Goal: Transaction & Acquisition: Purchase product/service

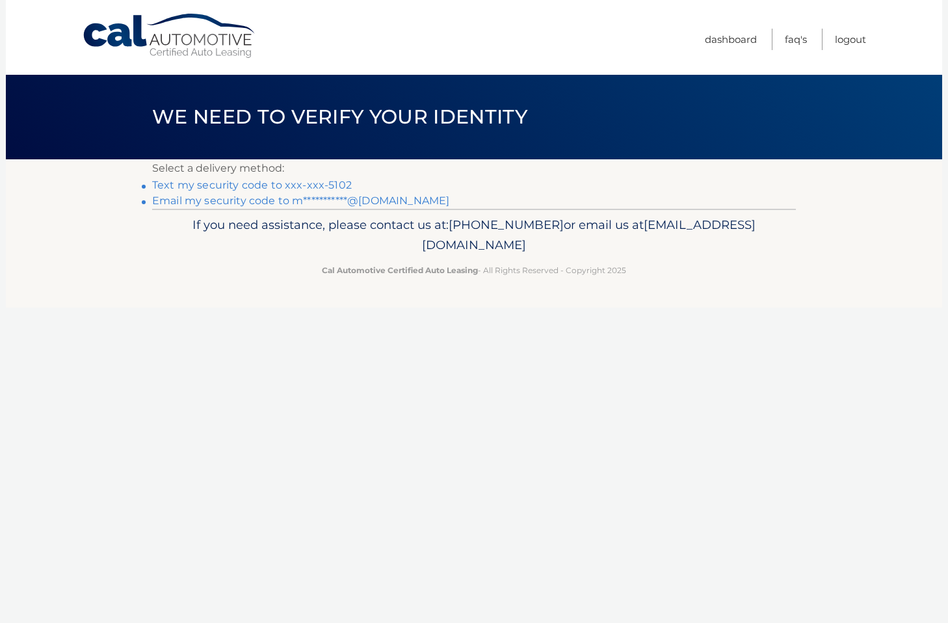
click at [325, 189] on link "Text my security code to xxx-xxx-5102" at bounding box center [252, 185] width 200 height 12
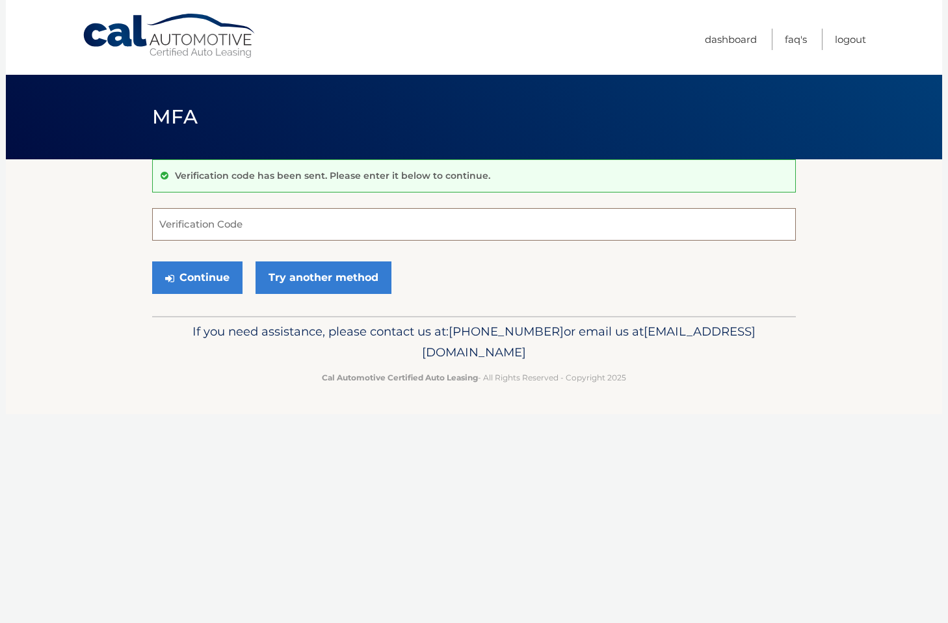
click at [218, 228] on input "Verification Code" at bounding box center [474, 224] width 644 height 33
type input "168877"
click at [210, 286] on button "Continue" at bounding box center [197, 277] width 90 height 33
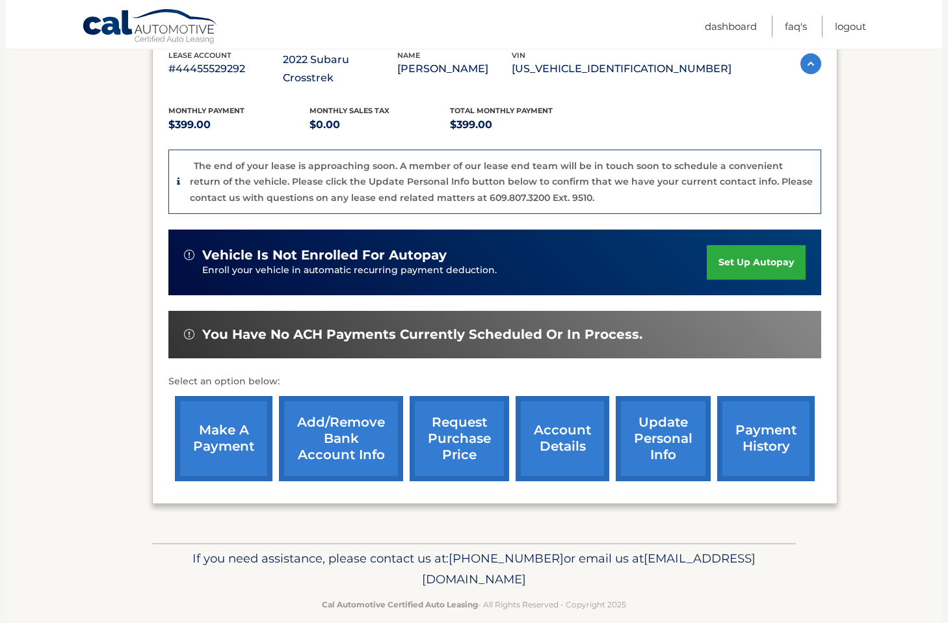
scroll to position [241, 0]
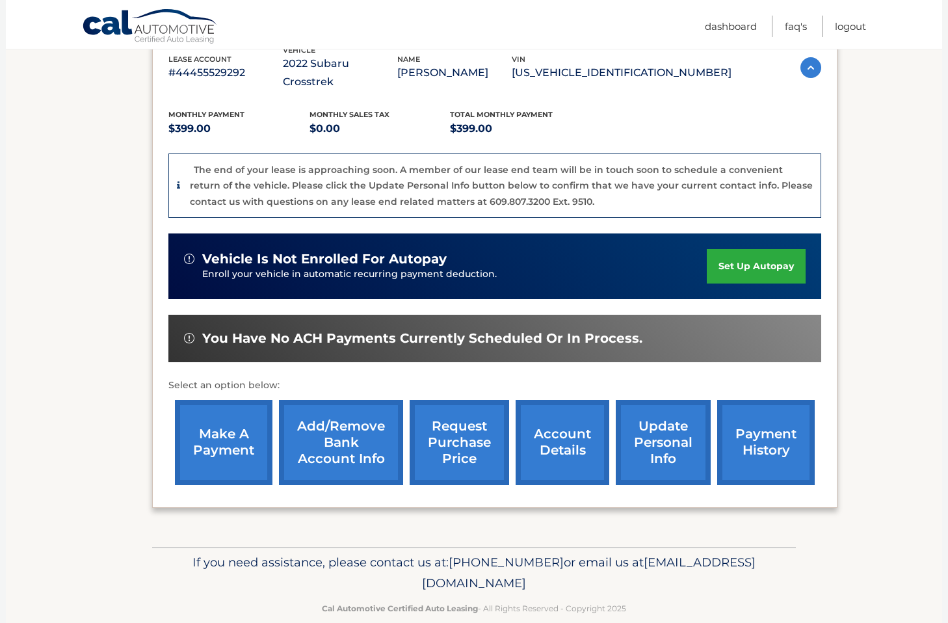
click at [250, 400] on link "make a payment" at bounding box center [224, 442] width 98 height 85
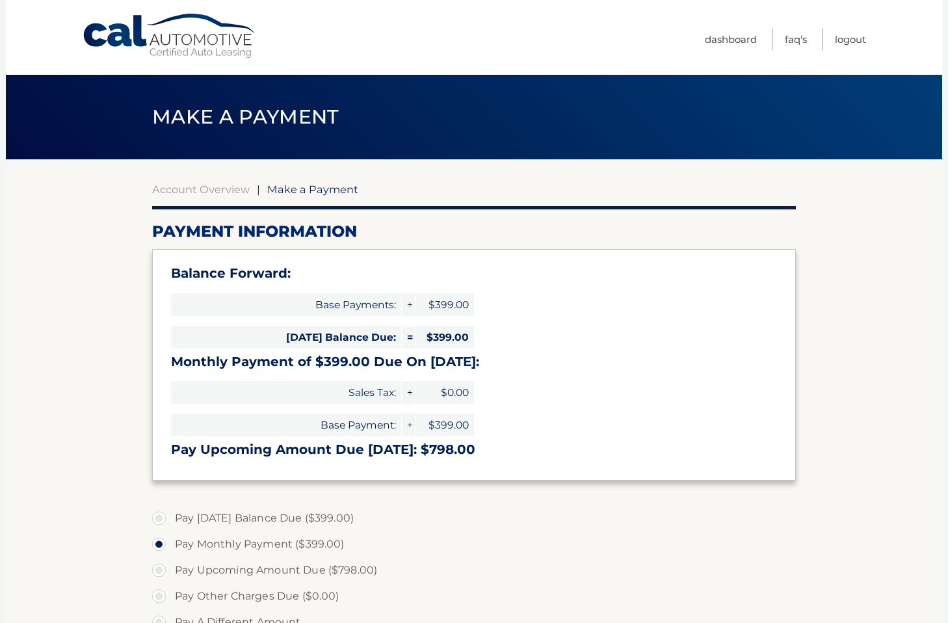
select select "YTVmMTVhN2ItMDVkOS00NzAwLWFiMmItM2EzNWRjOWJjMmU1"
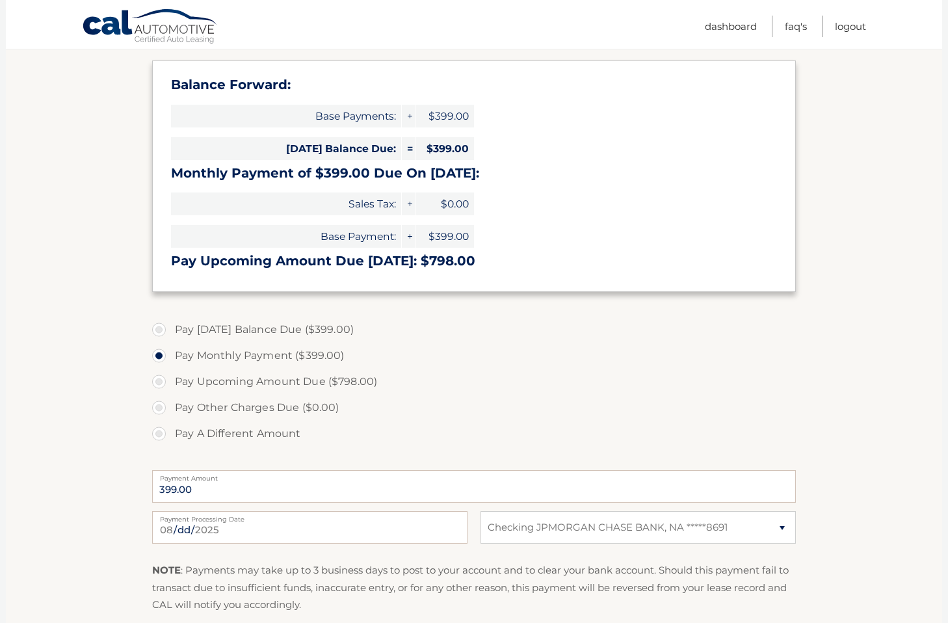
scroll to position [198, 0]
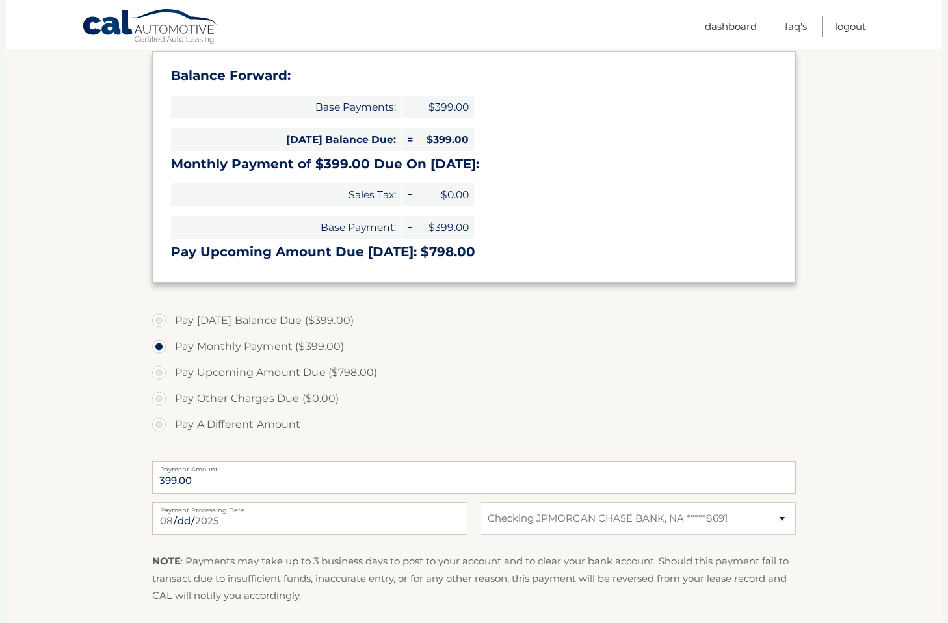
click at [392, 412] on label "Pay A Different Amount" at bounding box center [474, 425] width 644 height 26
click at [170, 412] on input "Pay A Different Amount" at bounding box center [163, 422] width 13 height 21
radio input "true"
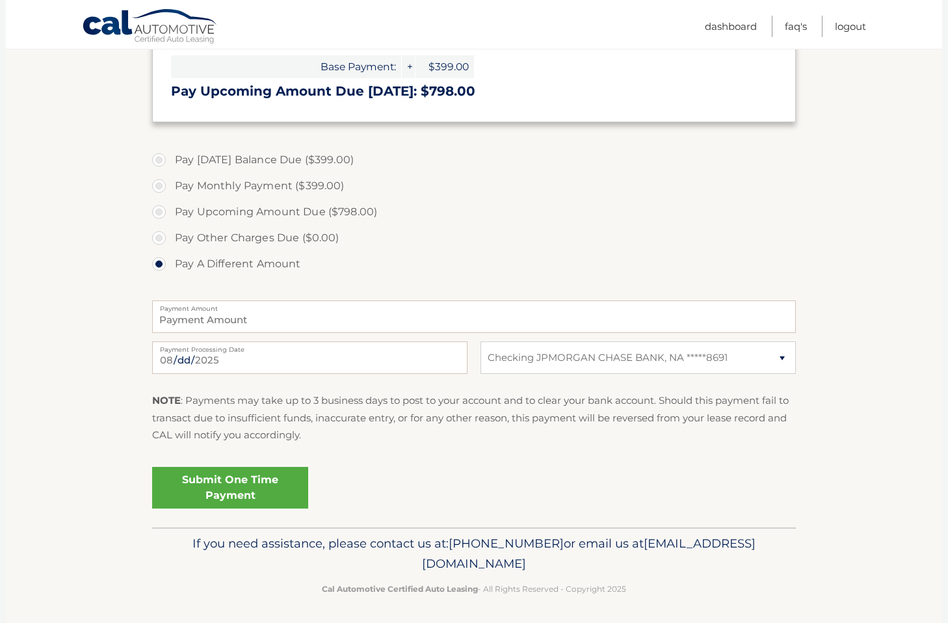
scroll to position [358, 0]
click at [272, 488] on link "Submit One Time Payment" at bounding box center [230, 489] width 156 height 42
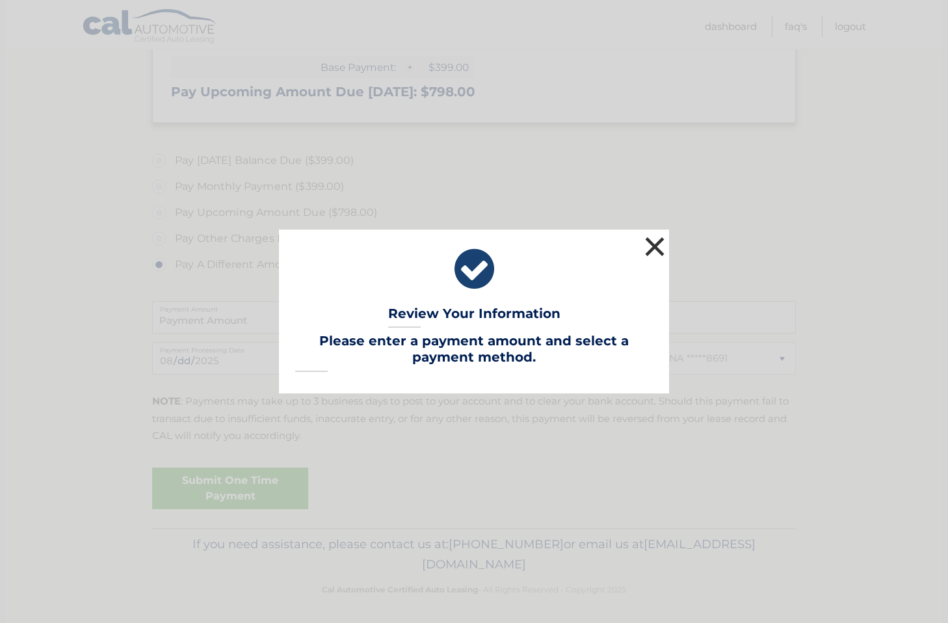
click at [656, 246] on button "×" at bounding box center [655, 246] width 26 height 26
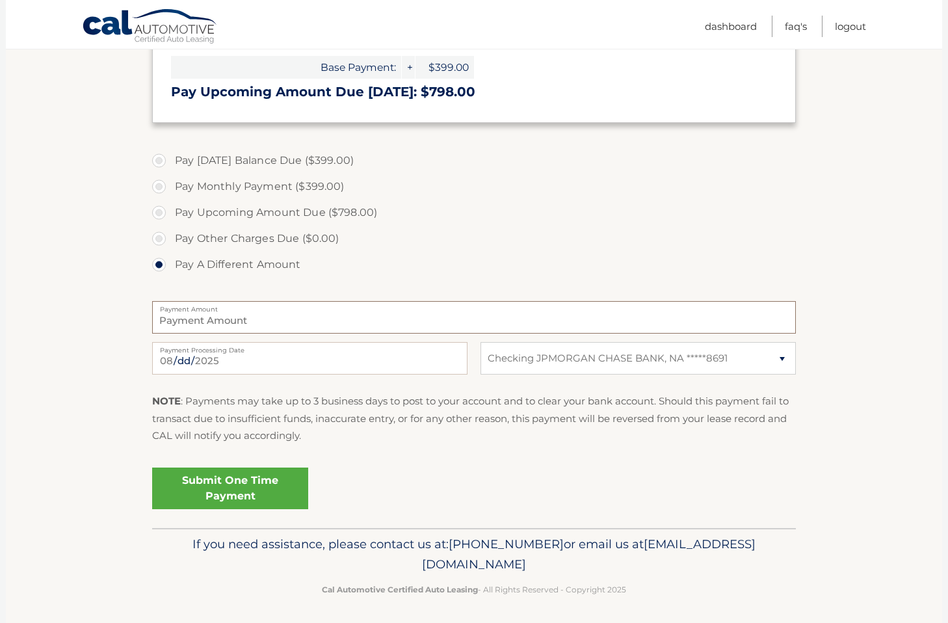
click at [427, 319] on input "Payment Amount" at bounding box center [474, 317] width 644 height 33
click at [256, 509] on div "Submit One Time Payment" at bounding box center [474, 492] width 644 height 61
click at [255, 483] on link "Submit One Time Payment" at bounding box center [230, 489] width 156 height 42
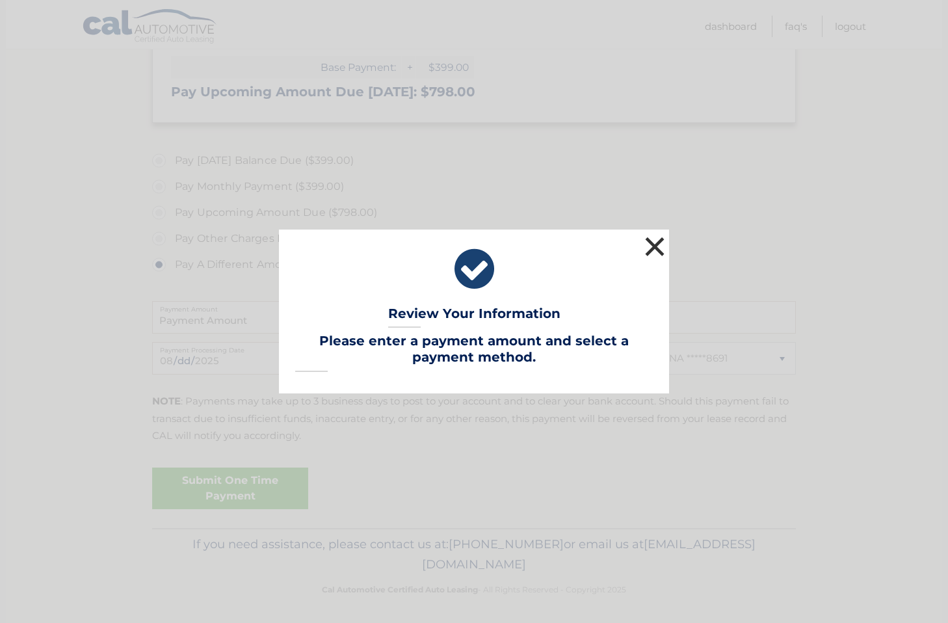
click at [654, 249] on button "×" at bounding box center [655, 246] width 26 height 26
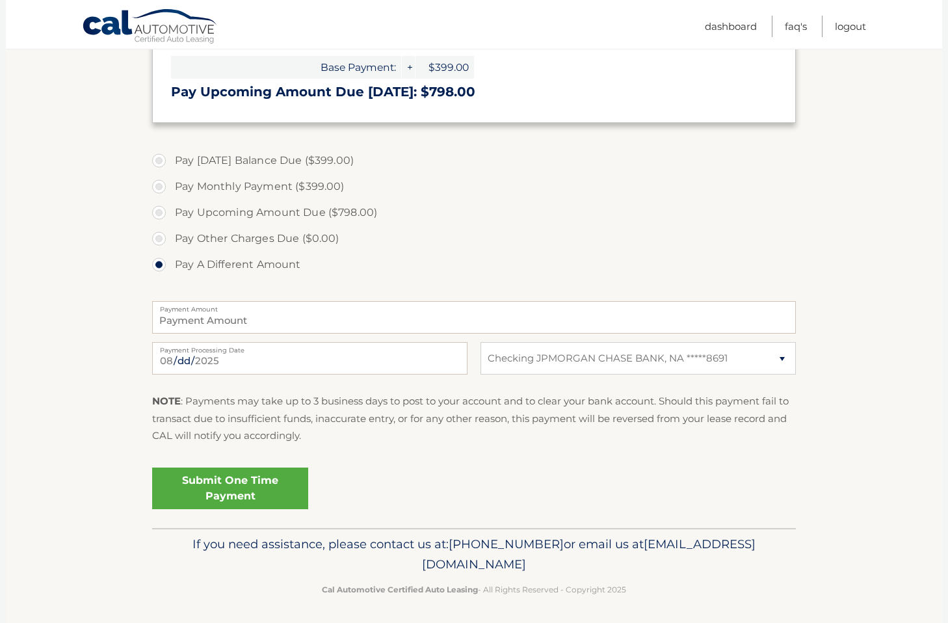
click at [215, 167] on label "Pay Today's Balance Due ($399.00)" at bounding box center [474, 161] width 644 height 26
click at [170, 167] on input "Pay Today's Balance Due ($399.00)" at bounding box center [163, 158] width 13 height 21
radio input "true"
type input "399.00"
click at [184, 495] on link "Submit One Time Payment" at bounding box center [230, 489] width 156 height 42
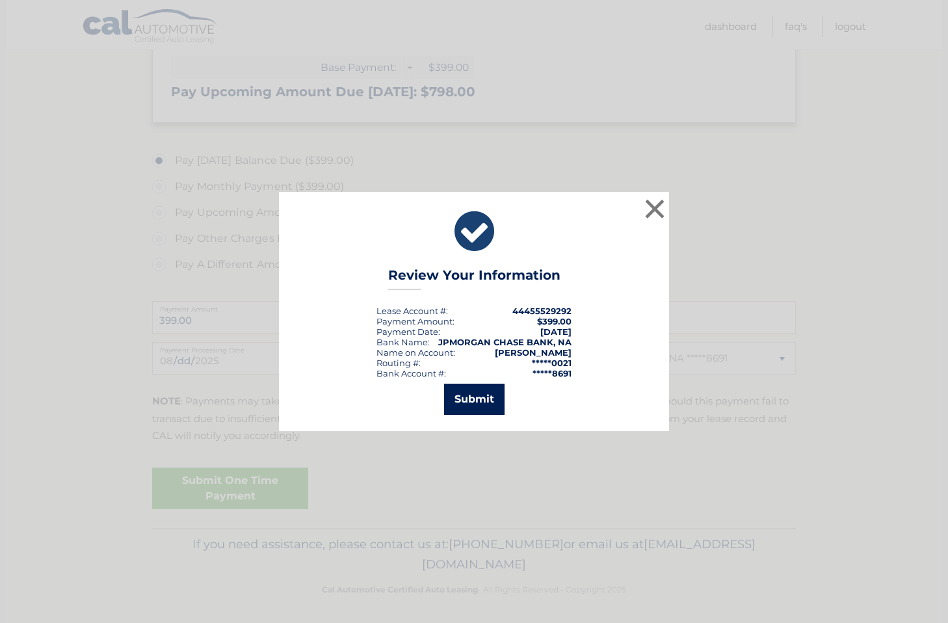
click at [475, 405] on button "Submit" at bounding box center [474, 399] width 60 height 31
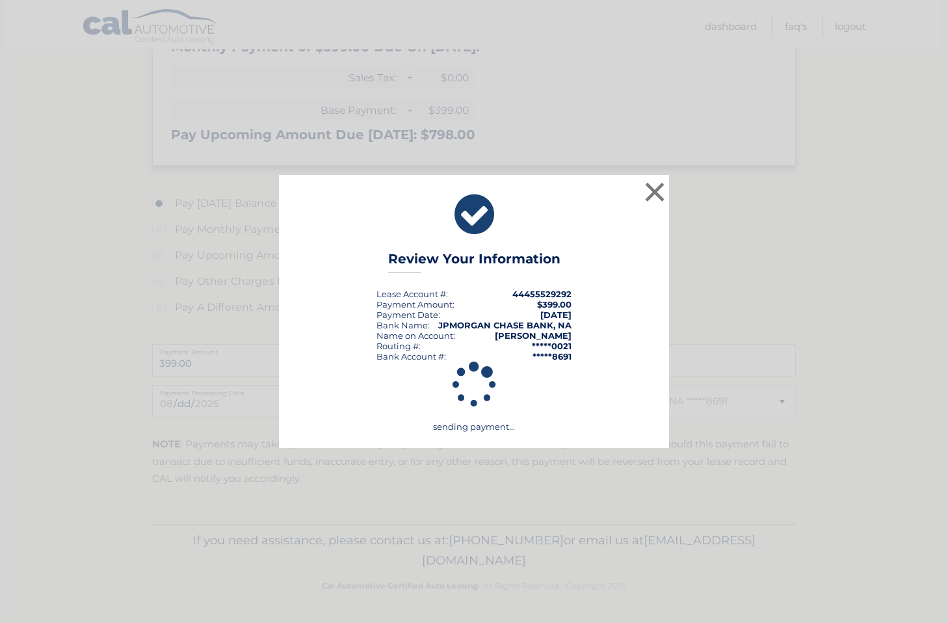
scroll to position [311, 0]
